Goal: Find specific page/section: Find specific page/section

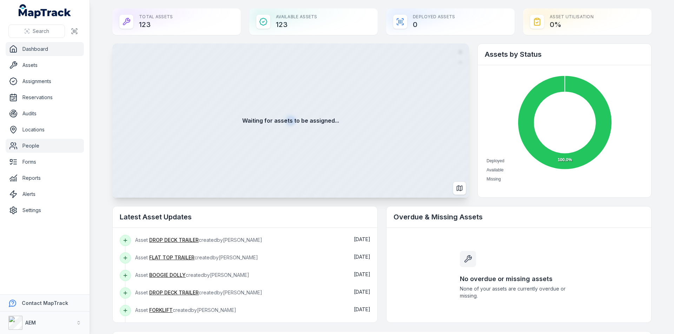
click at [39, 146] on link "People" at bounding box center [45, 146] width 78 height 14
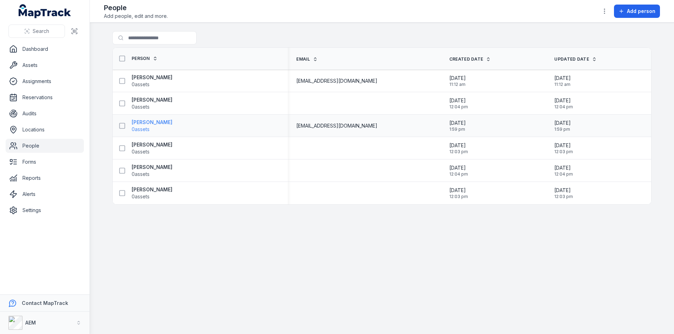
click at [140, 122] on strong "[PERSON_NAME]" at bounding box center [152, 122] width 41 height 7
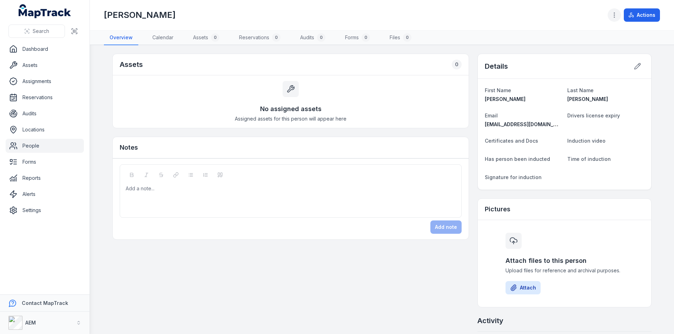
click at [614, 19] on button "button" at bounding box center [613, 14] width 13 height 13
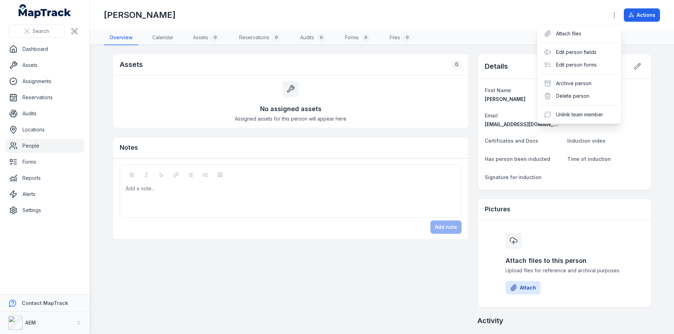
click at [643, 15] on div "Actions" at bounding box center [633, 14] width 52 height 13
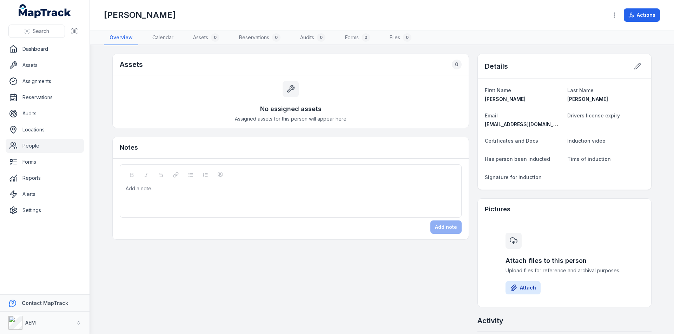
click at [643, 15] on button "Actions" at bounding box center [641, 14] width 36 height 13
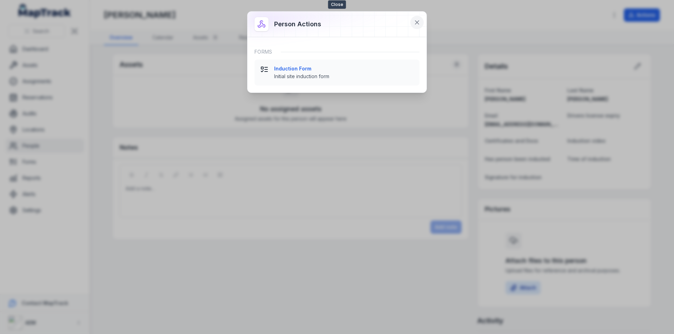
click at [418, 22] on icon at bounding box center [416, 22] width 7 height 7
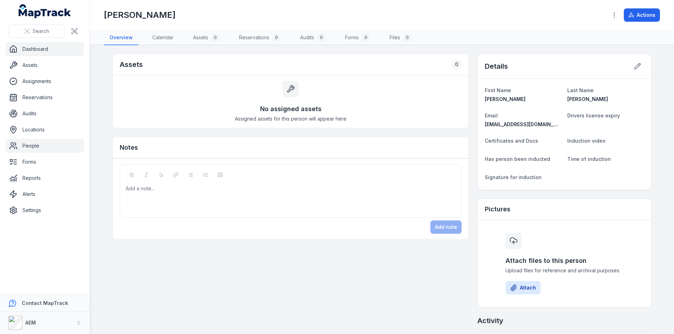
click at [39, 49] on link "Dashboard" at bounding box center [45, 49] width 78 height 14
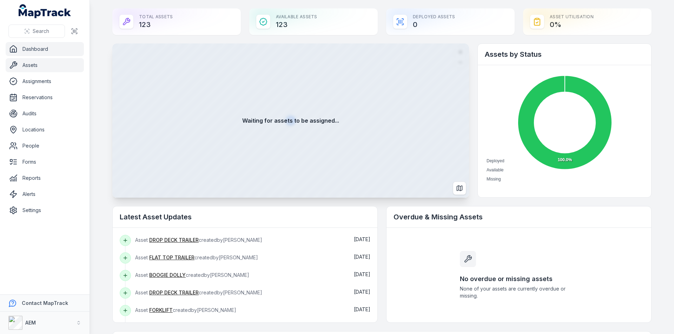
click at [31, 64] on link "Assets" at bounding box center [45, 65] width 78 height 14
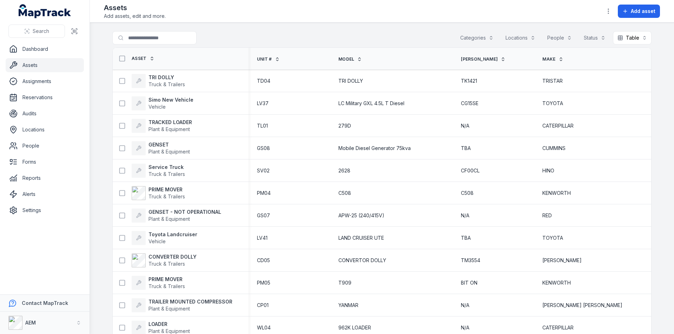
click at [270, 56] on th "Unit #" at bounding box center [288, 59] width 81 height 22
click at [271, 58] on span "Unit #" at bounding box center [264, 59] width 15 height 6
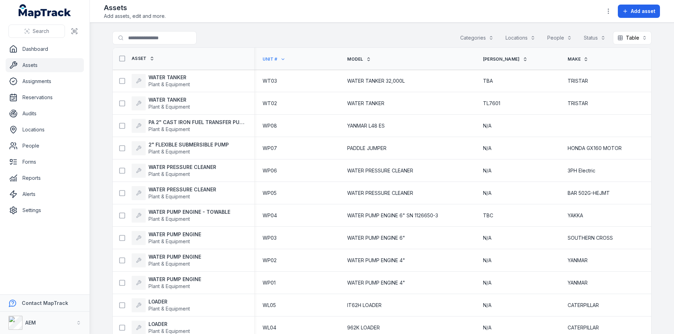
click at [264, 60] on span "Unit #" at bounding box center [269, 59] width 15 height 6
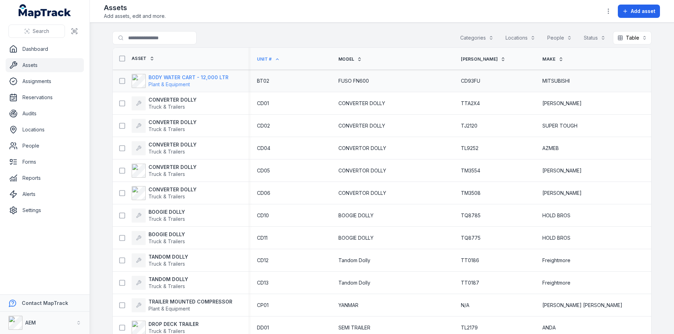
click at [173, 79] on strong "BODY WATER CART - 12,000 LTR" at bounding box center [188, 77] width 80 height 7
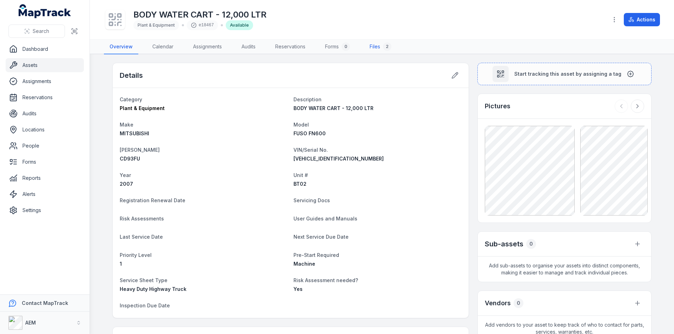
click at [380, 46] on link "Files 2" at bounding box center [380, 47] width 33 height 15
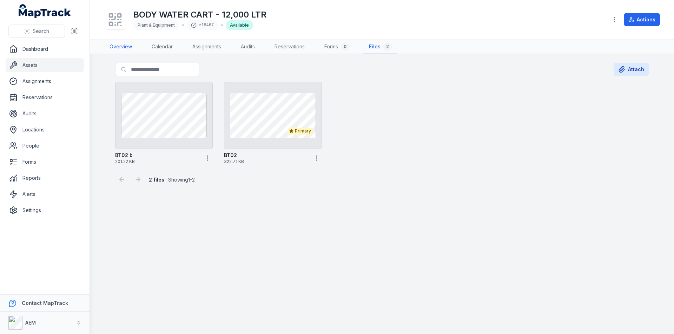
click at [114, 47] on link "Overview" at bounding box center [121, 47] width 34 height 15
